Goal: Obtain resource: Obtain resource

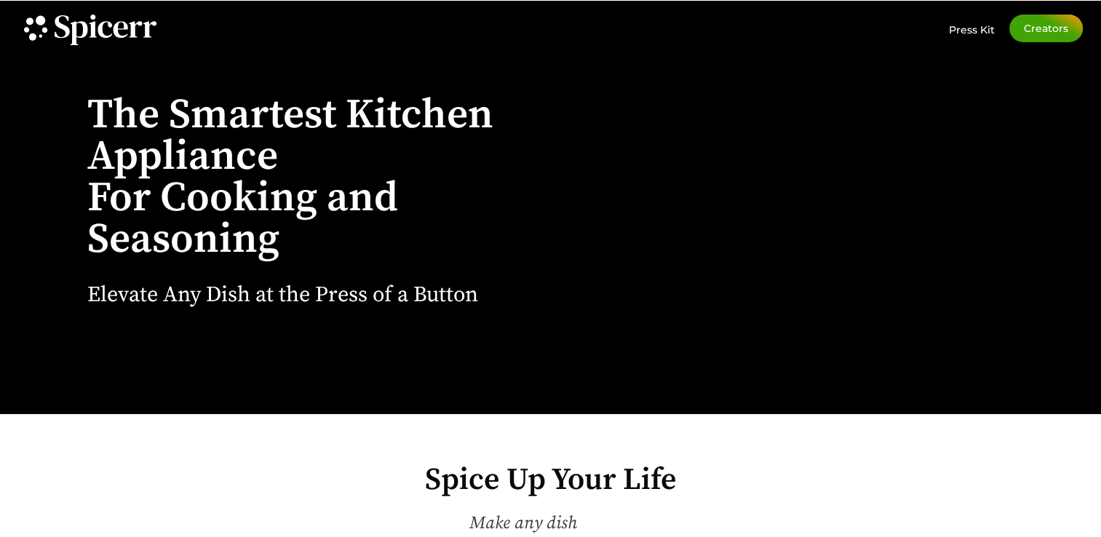
click at [625, 206] on div at bounding box center [798, 217] width 520 height 554
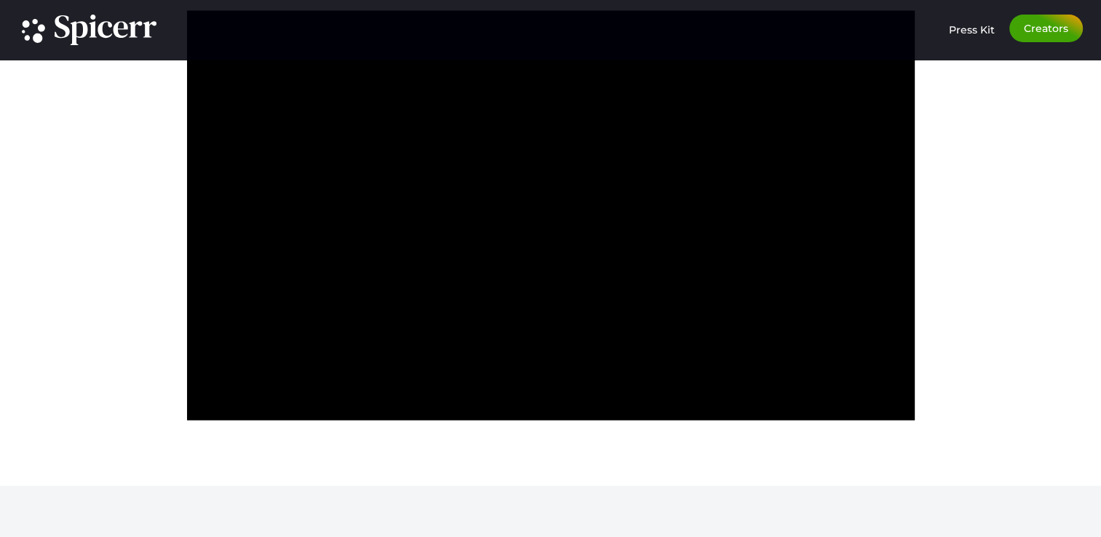
scroll to position [3091, 0]
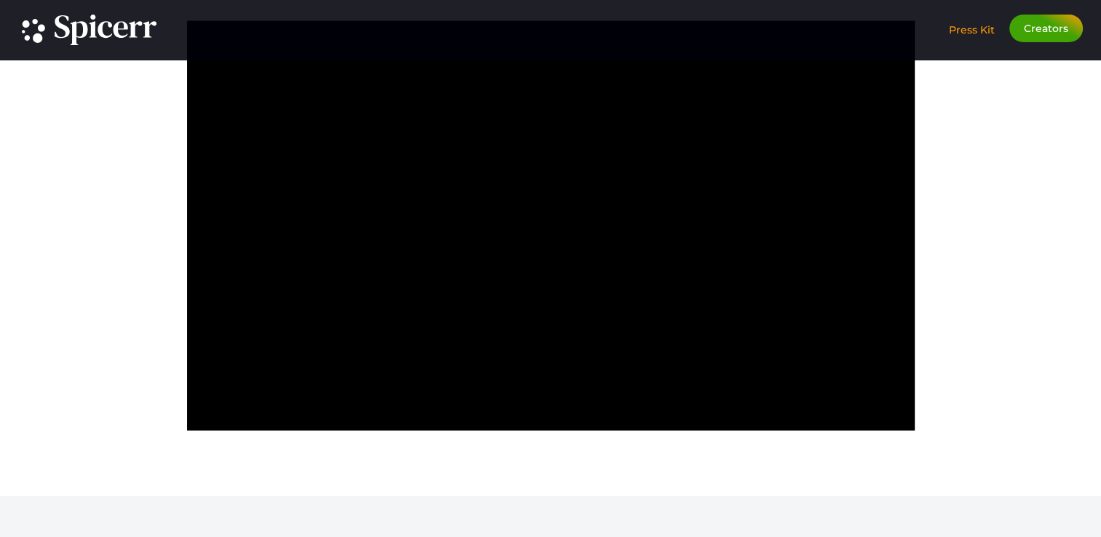
click at [959, 23] on span "Press Kit" at bounding box center [972, 29] width 46 height 13
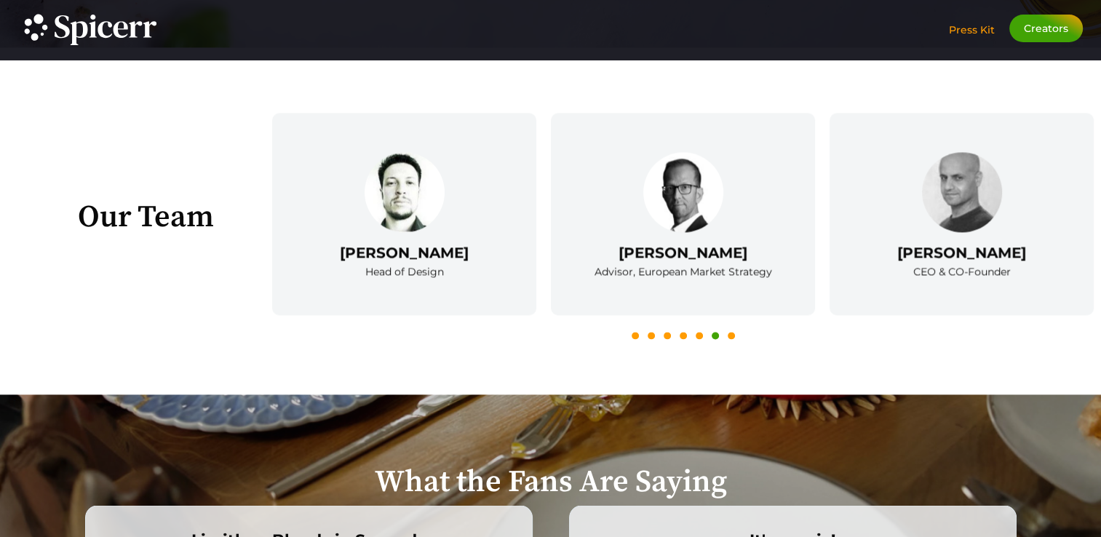
scroll to position [2257, 0]
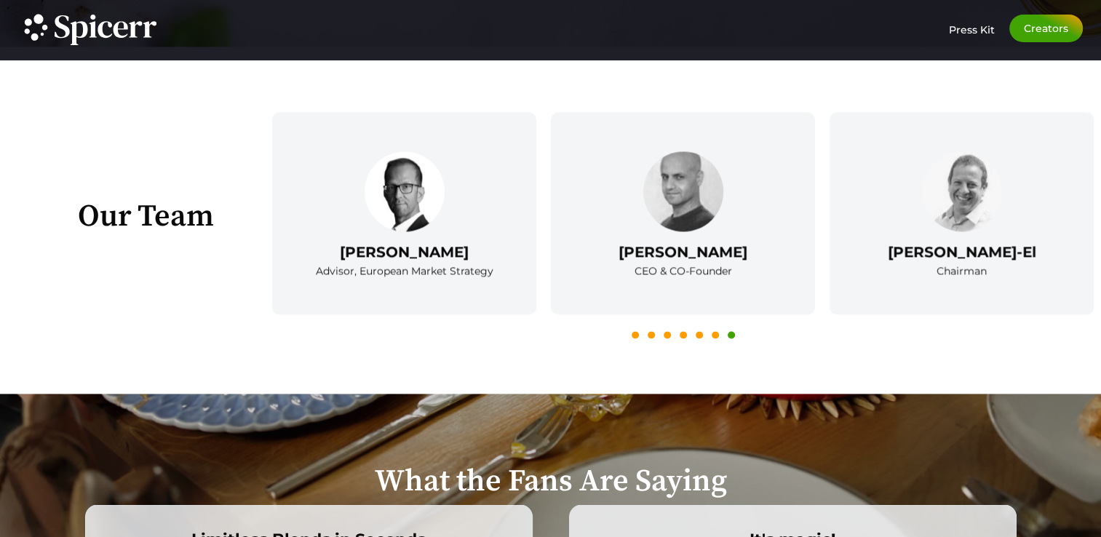
click at [634, 331] on button "1" at bounding box center [635, 334] width 7 height 7
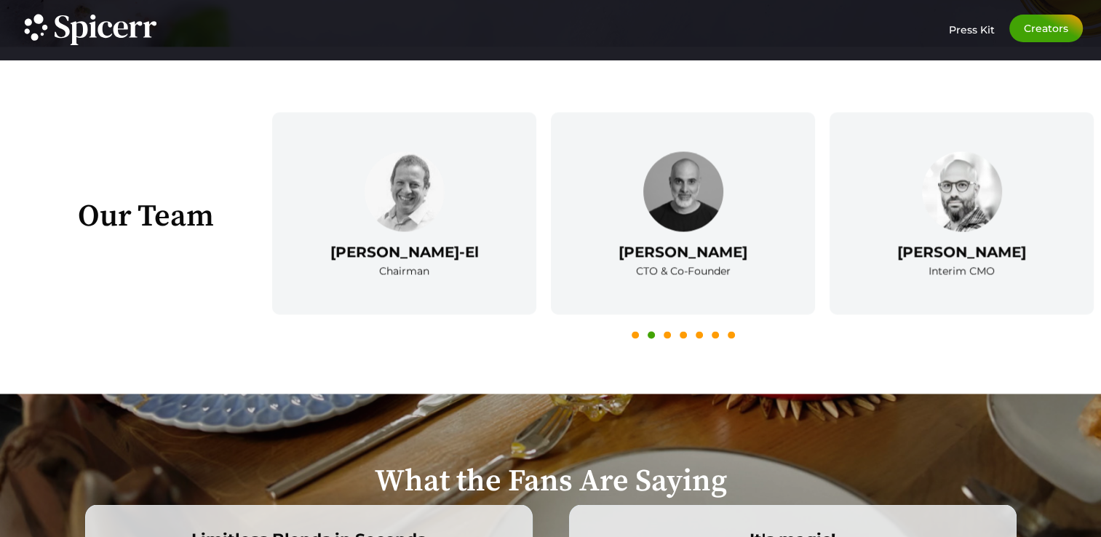
click at [633, 336] on icon at bounding box center [635, 339] width 7 height 7
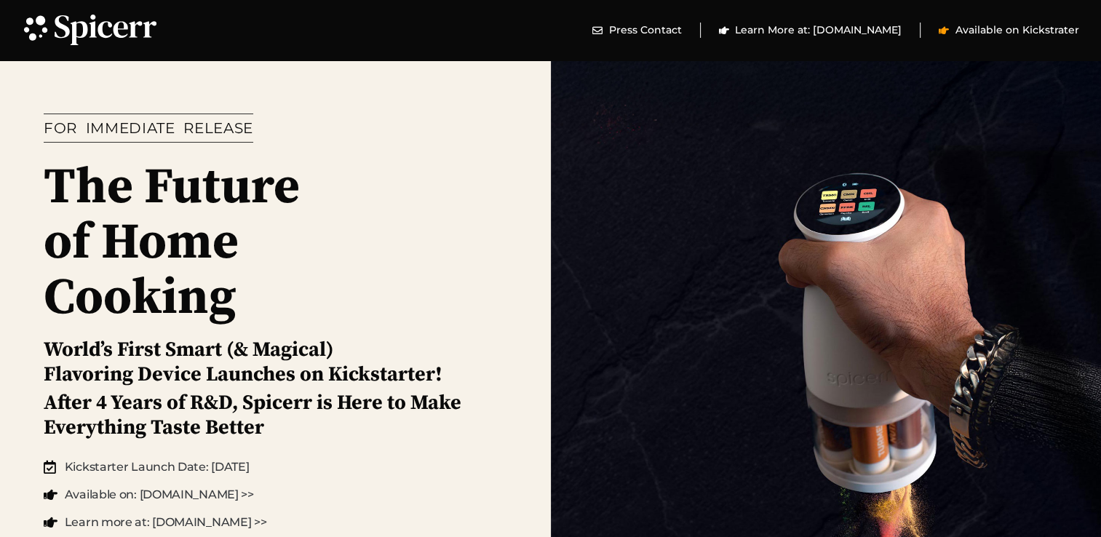
click at [958, 31] on span "Available on Kickstrater" at bounding box center [1015, 30] width 127 height 15
